Goal: Check status: Check status

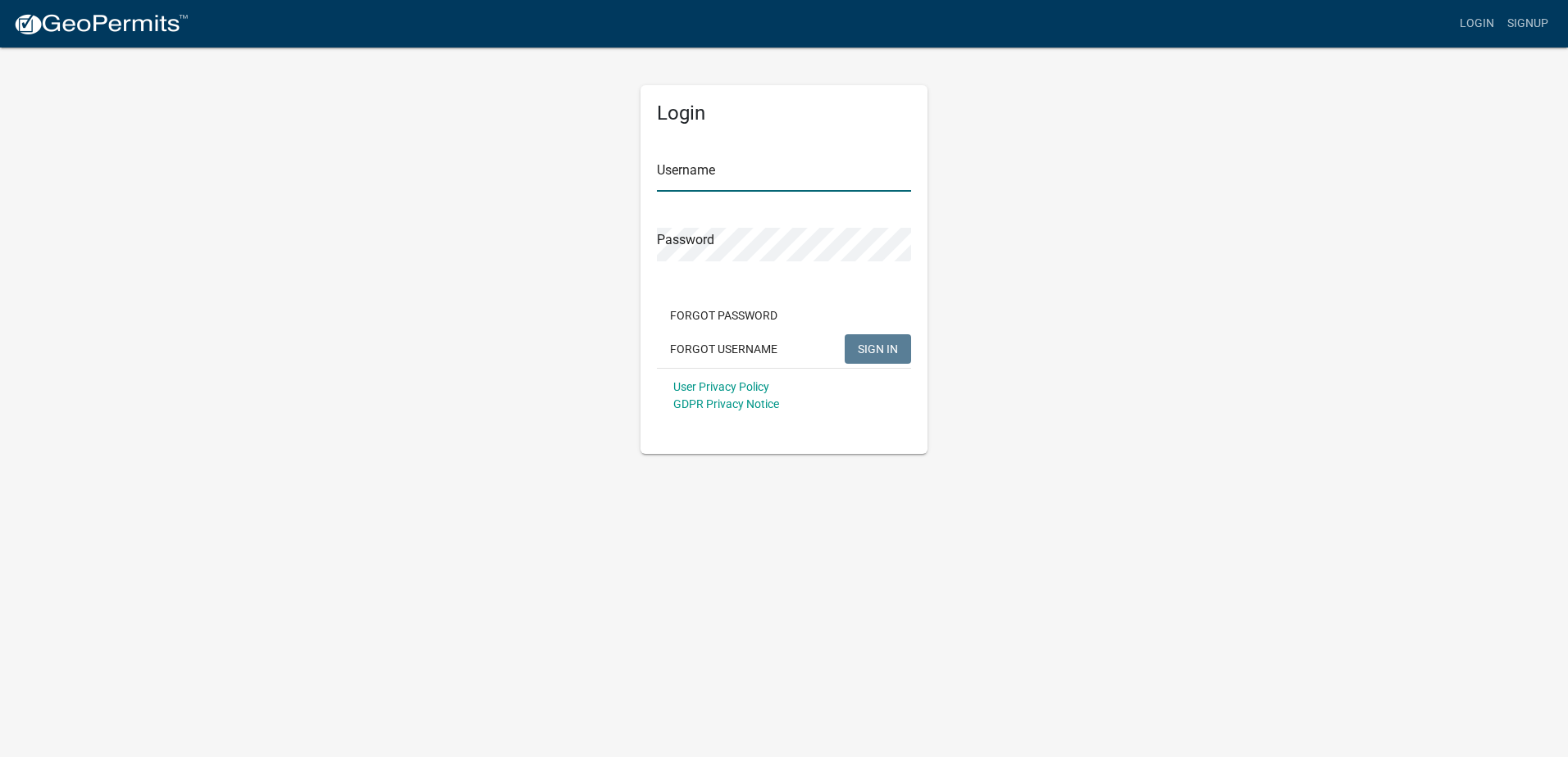
type input "Branch179"
click at [1109, 222] on div "Login Username Branch179 Password Forgot Password Forgot Username SIGN IN User …" at bounding box center [784, 250] width 935 height 408
click at [862, 340] on button "SIGN IN" at bounding box center [877, 349] width 66 height 30
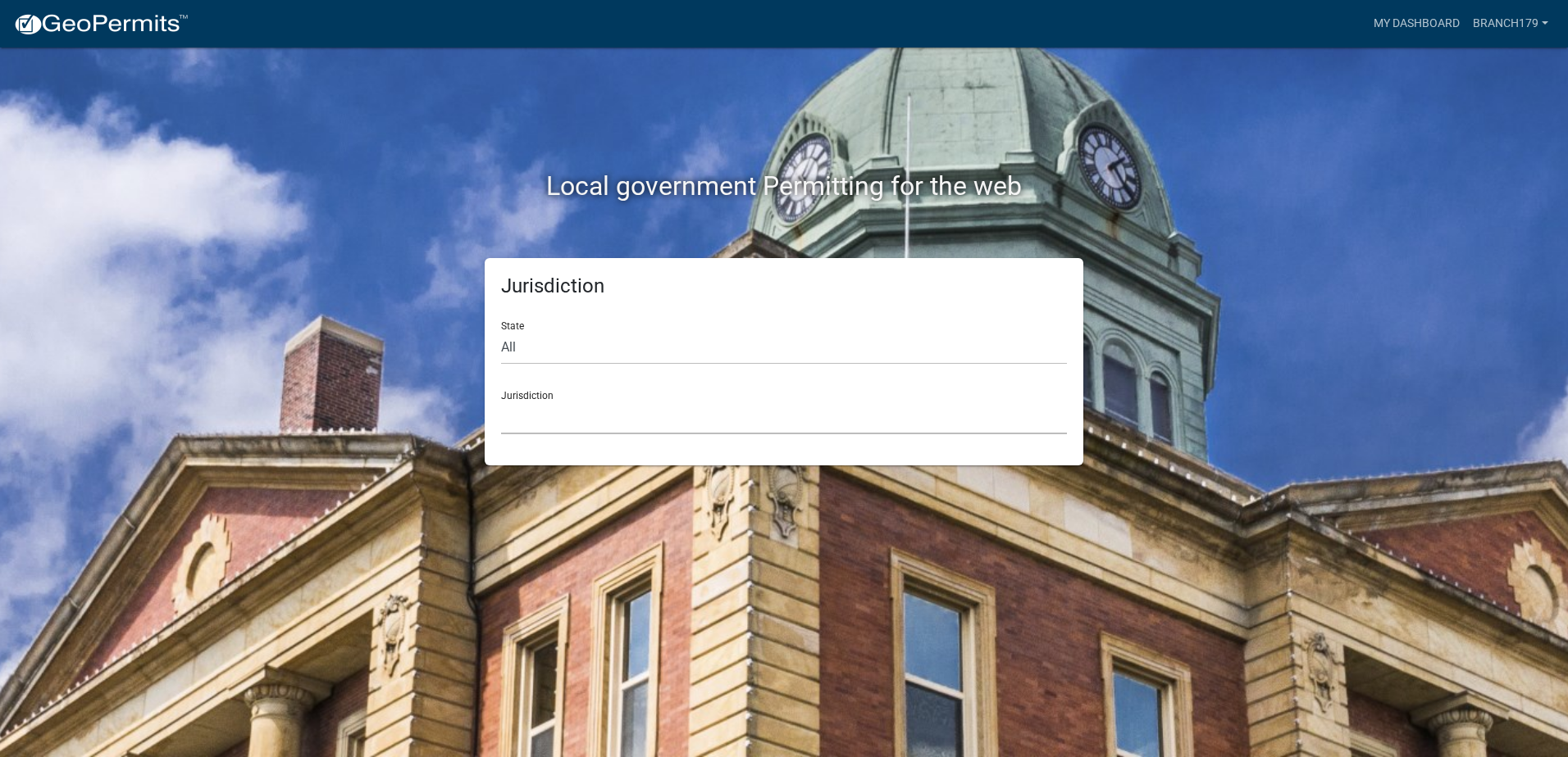
click at [727, 420] on select "[GEOGRAPHIC_DATA], [US_STATE] [GEOGRAPHIC_DATA], [US_STATE][PERSON_NAME][GEOGRA…" at bounding box center [784, 417] width 566 height 34
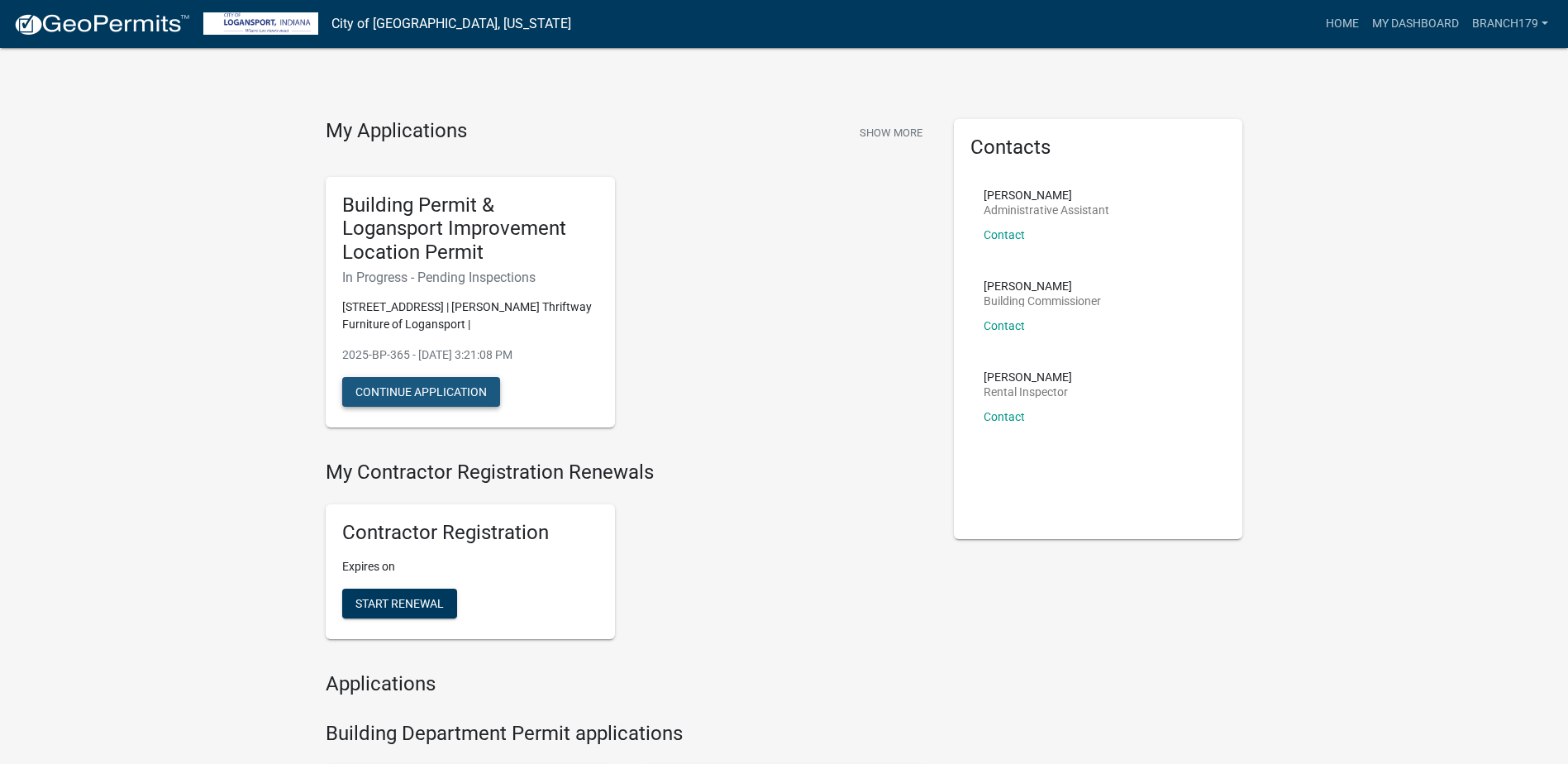
click at [441, 396] on button "Continue Application" at bounding box center [421, 392] width 157 height 30
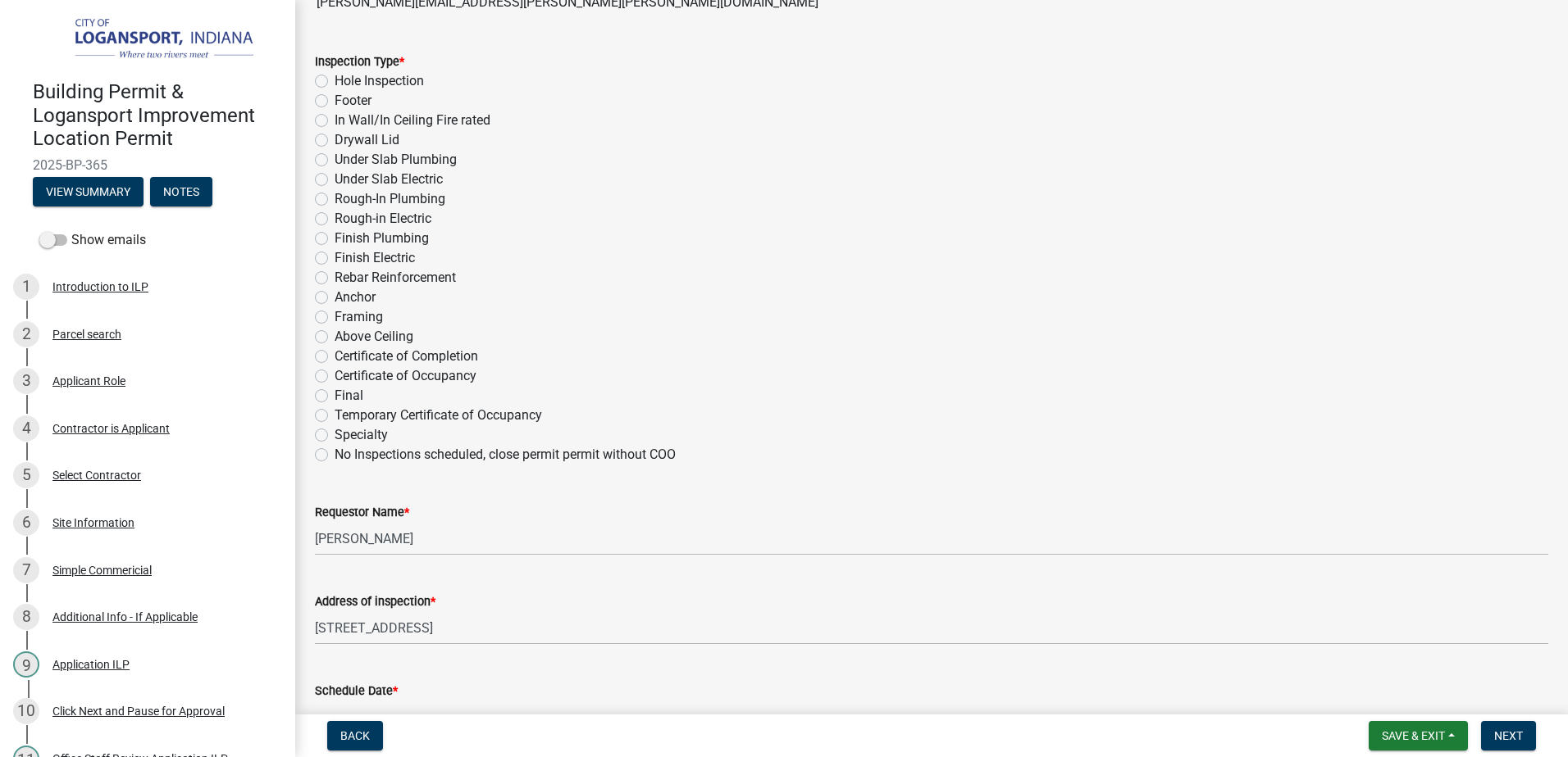
scroll to position [847, 0]
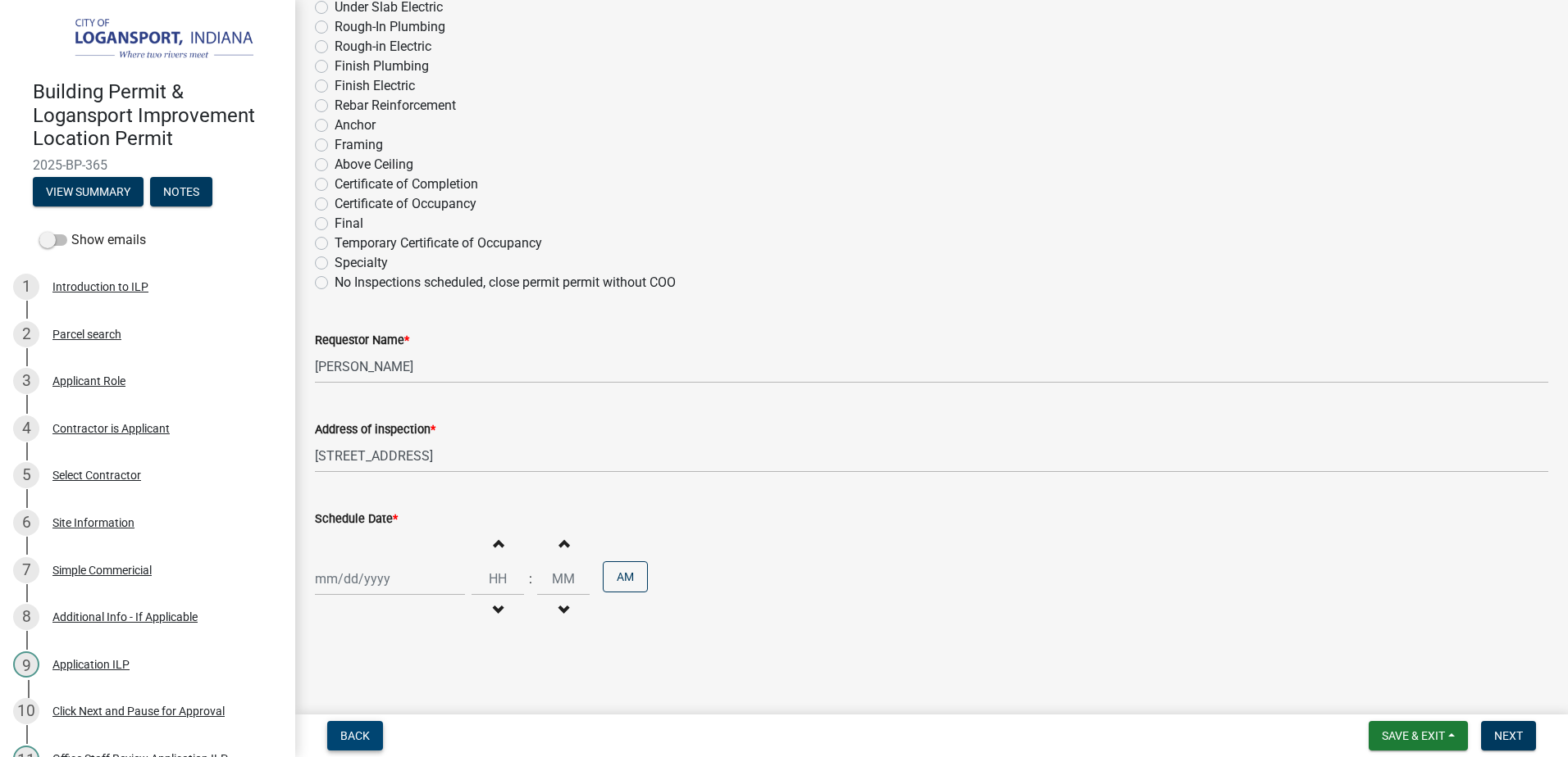
click at [359, 736] on span "Back" at bounding box center [355, 736] width 30 height 13
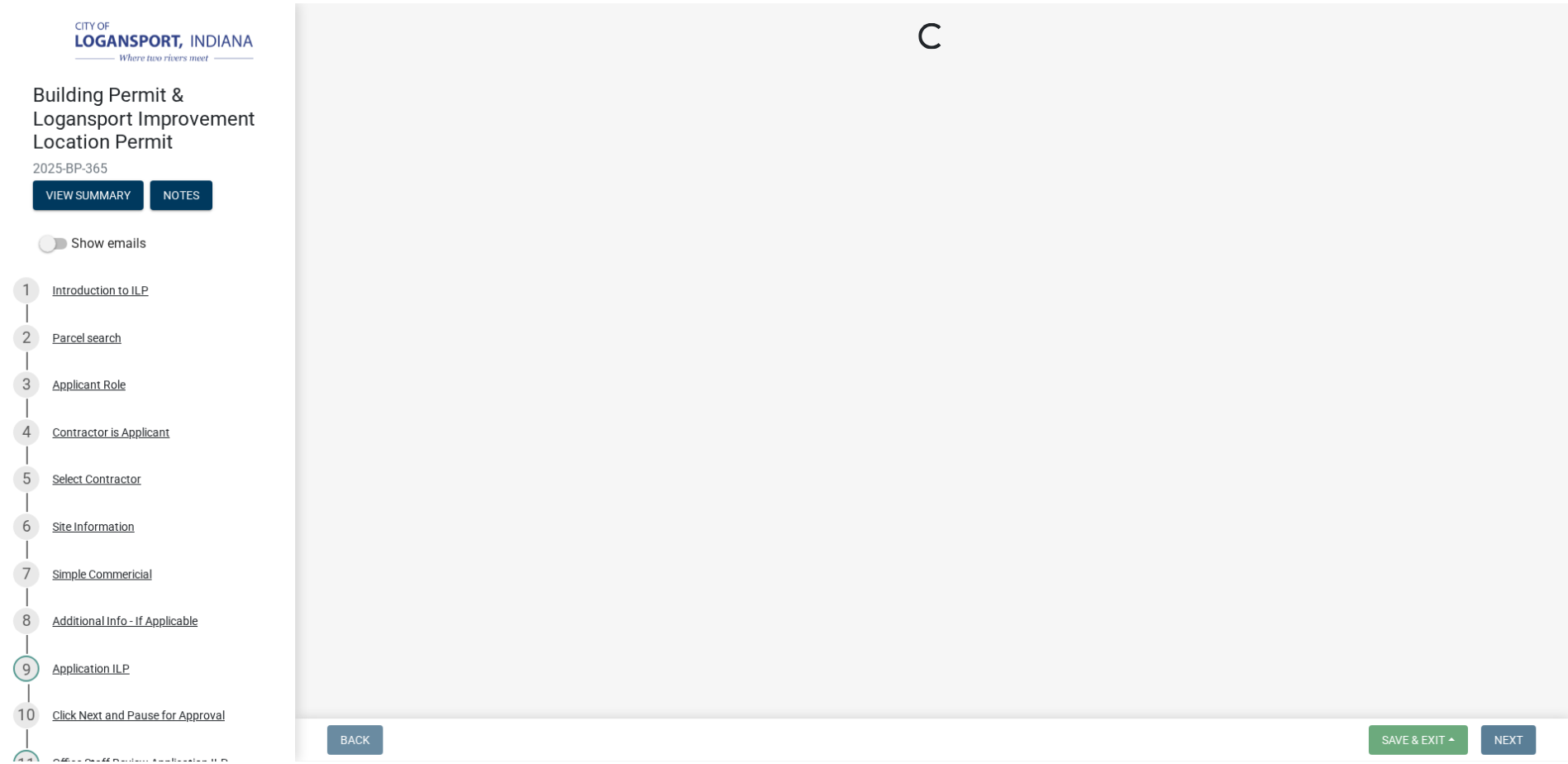
scroll to position [0, 0]
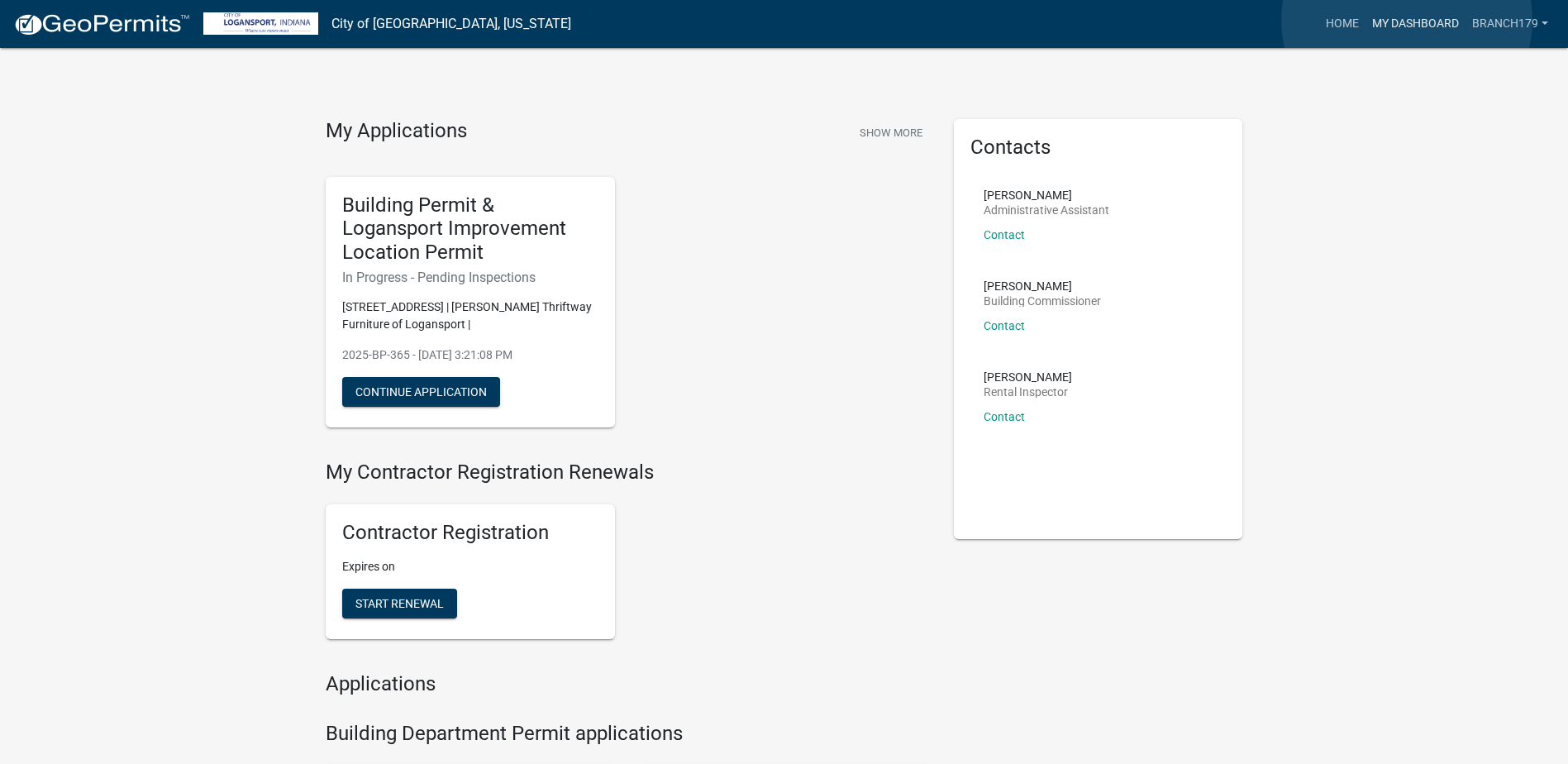
click at [1407, 19] on link "My Dashboard" at bounding box center [1415, 24] width 100 height 31
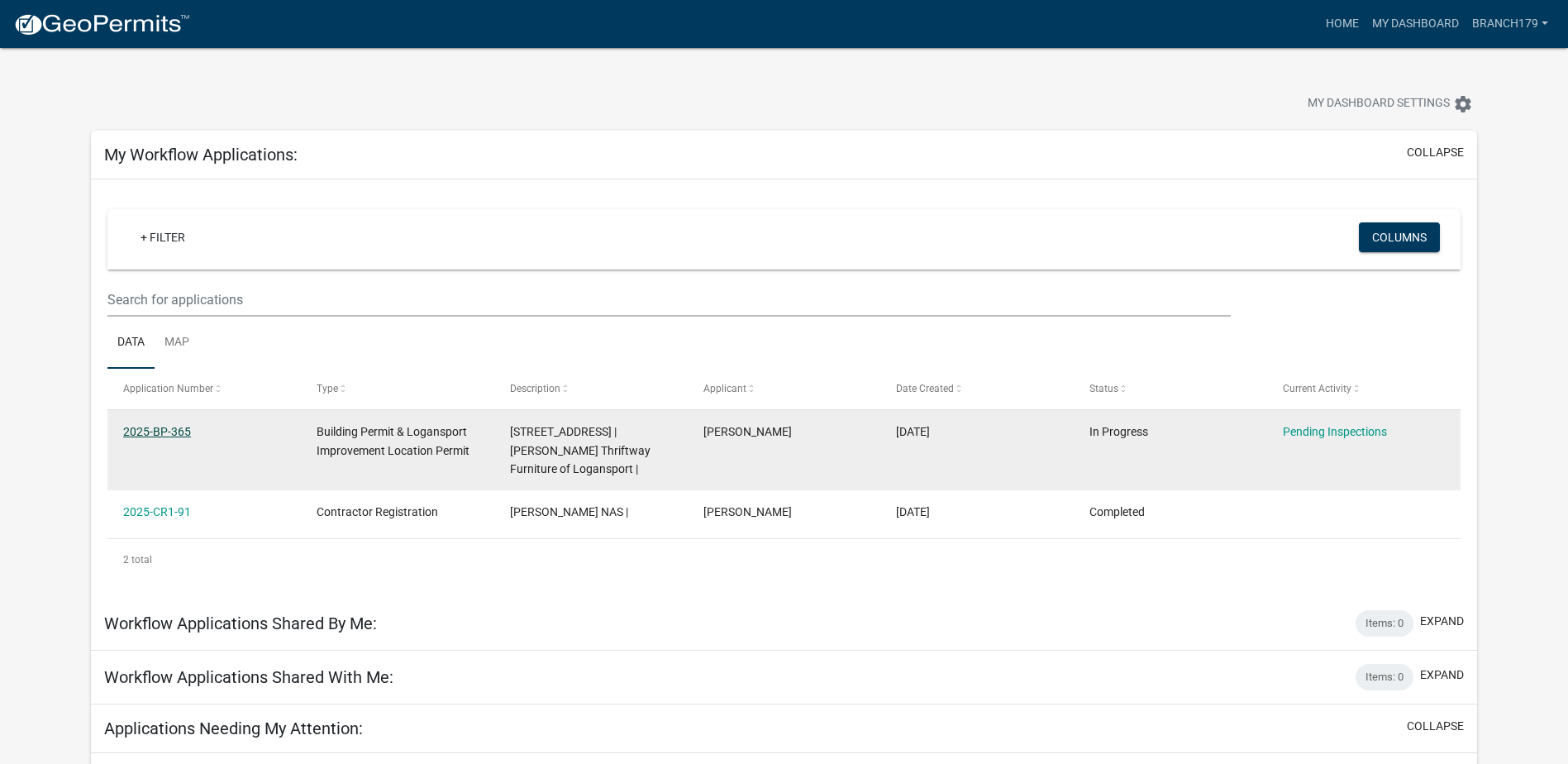
click at [154, 430] on link "2025-BP-365" at bounding box center [157, 432] width 68 height 14
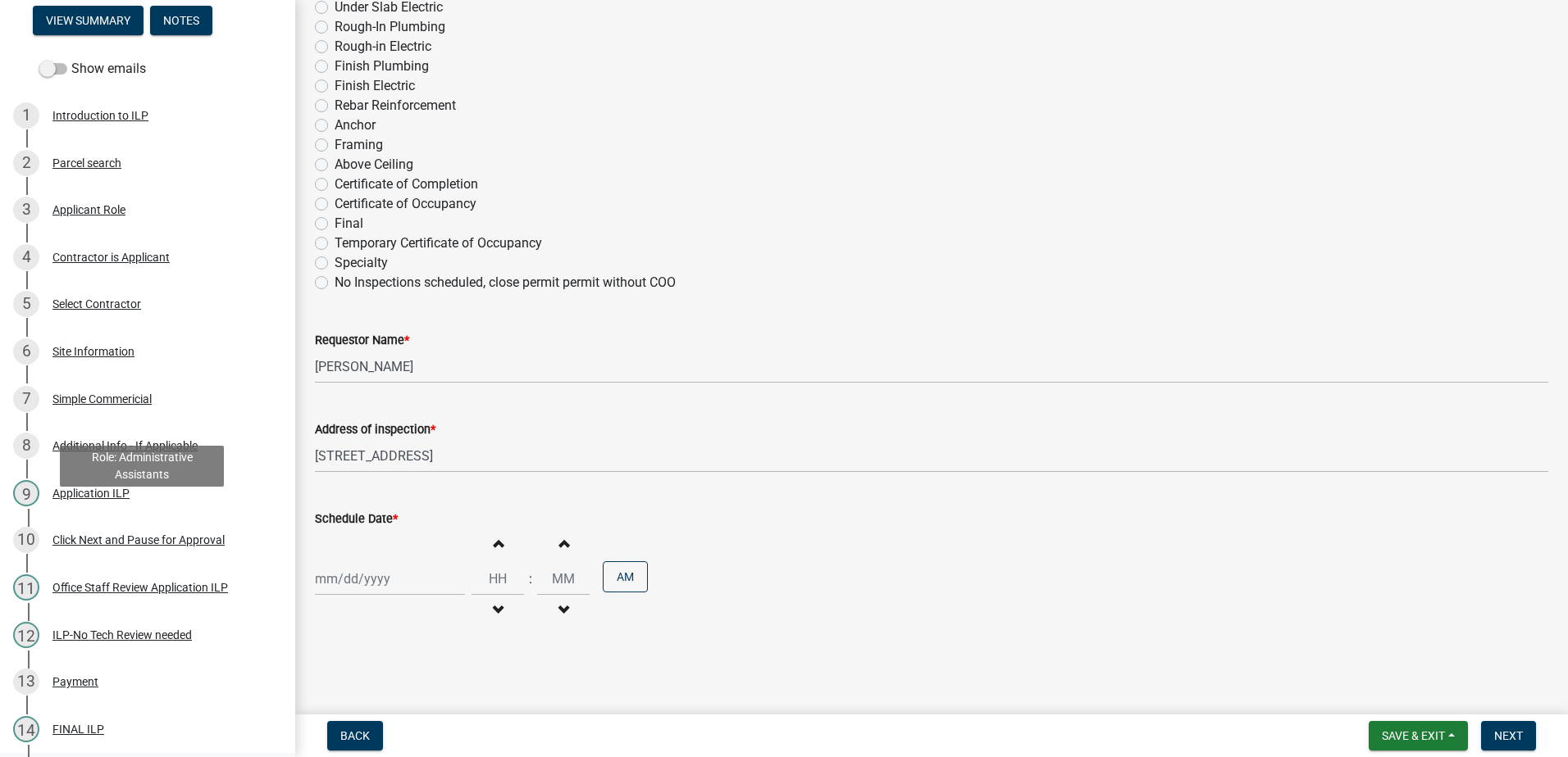
scroll to position [411, 0]
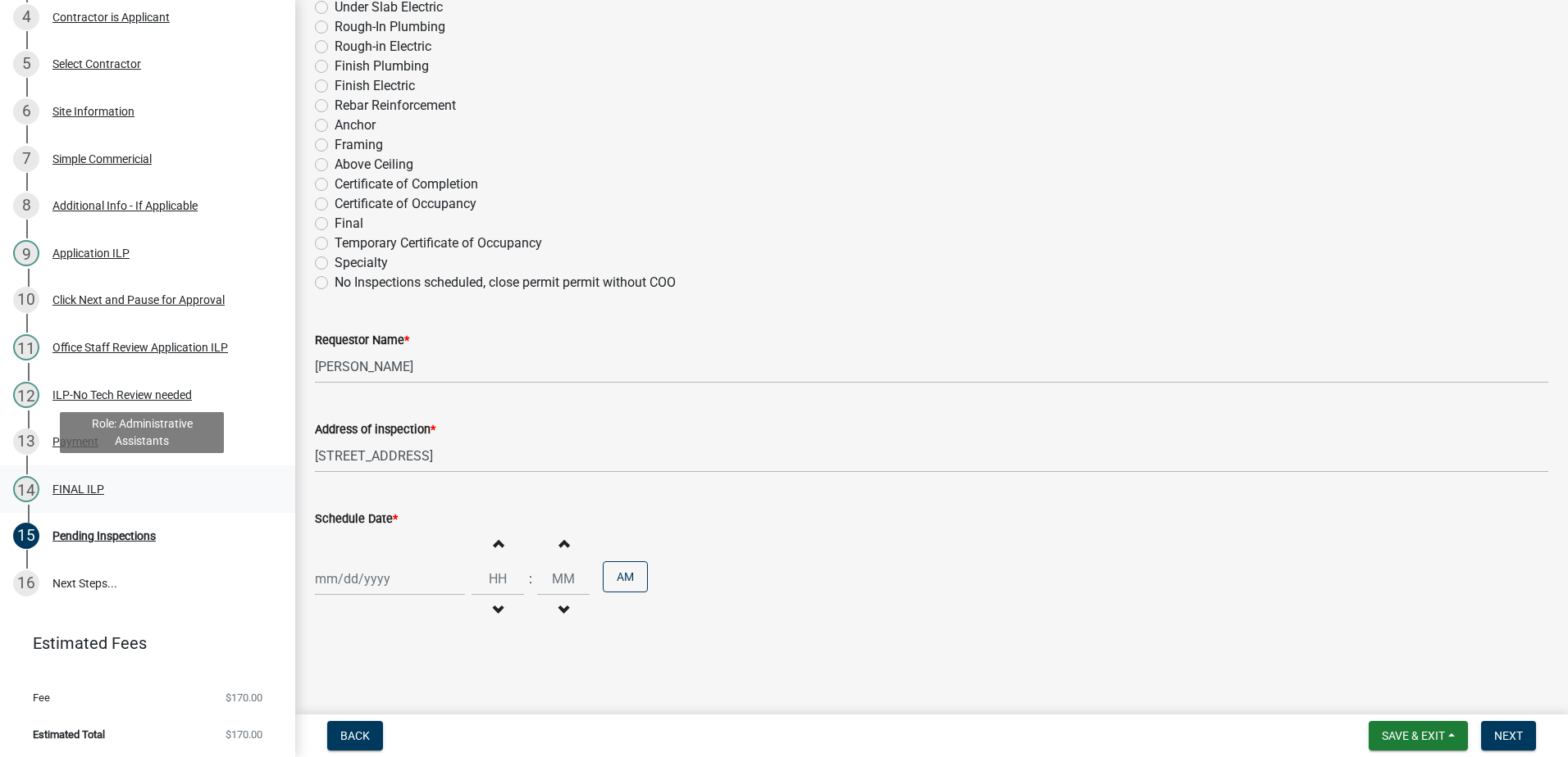
click at [80, 488] on div "FINAL ILP" at bounding box center [78, 489] width 52 height 12
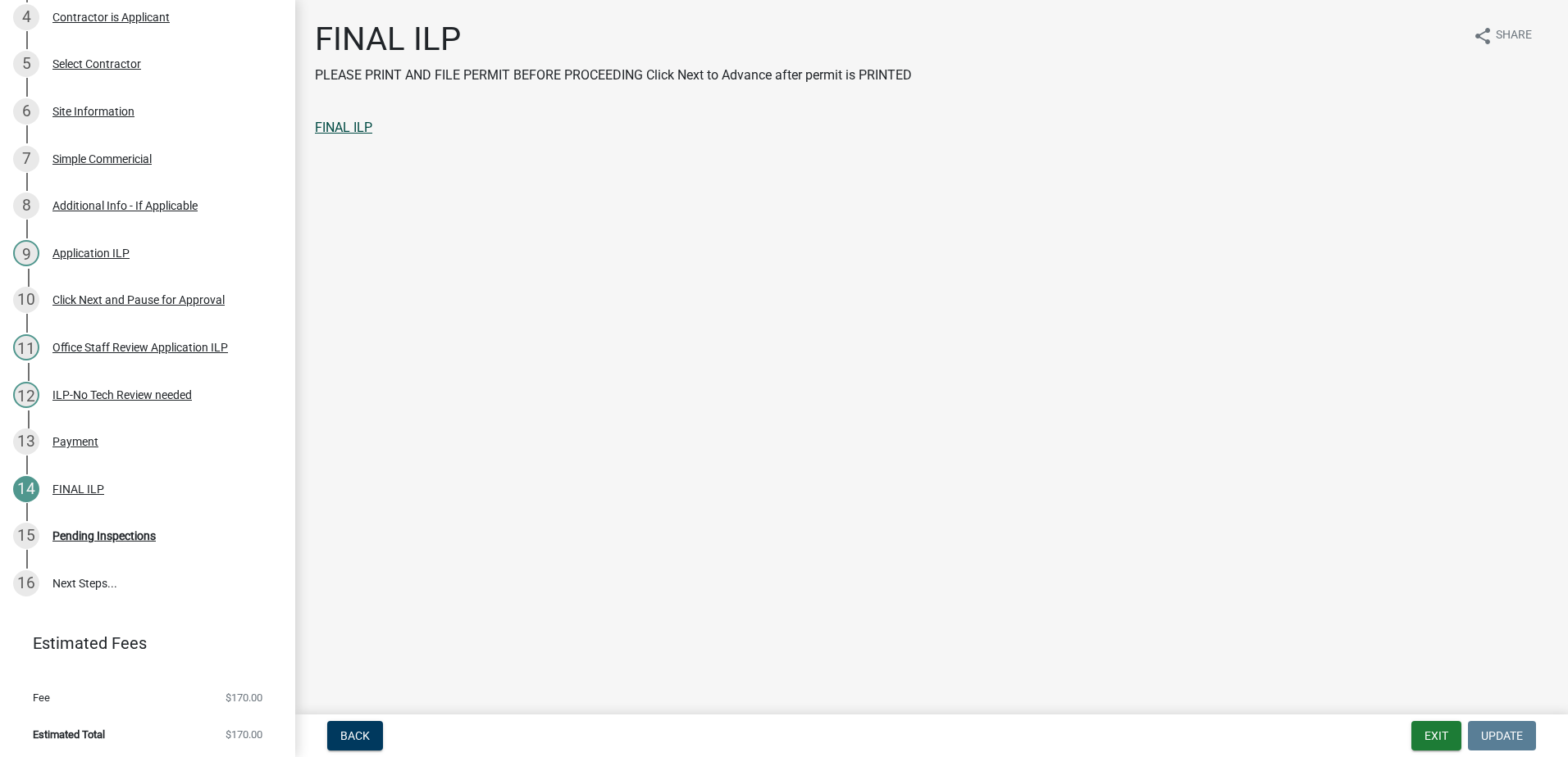
click at [334, 127] on link "FINAL ILP" at bounding box center [344, 127] width 58 height 15
